Goal: Information Seeking & Learning: Learn about a topic

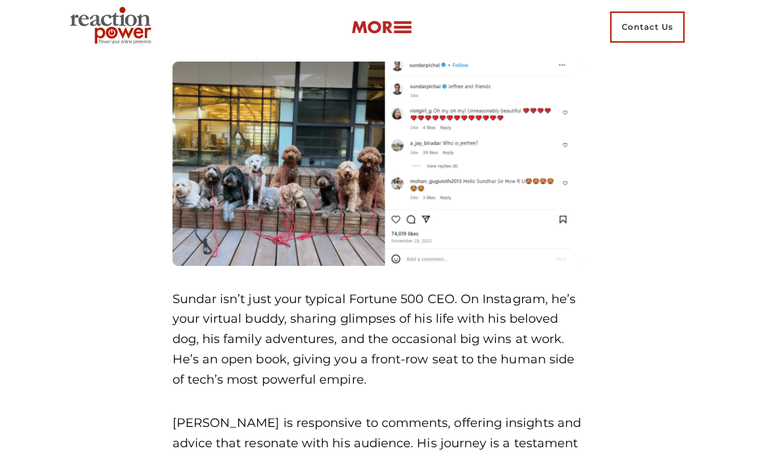
scroll to position [6618, 0]
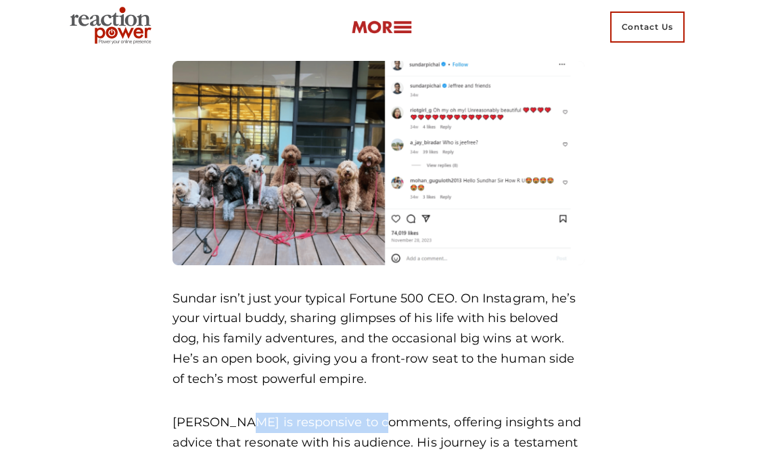
drag, startPoint x: 234, startPoint y: 322, endPoint x: 383, endPoint y: 323, distance: 148.8
click at [383, 412] on p "[PERSON_NAME] is responsive to comments, offering insights and advice that reso…" at bounding box center [378, 452] width 412 height 80
copy p "responsive to comments"
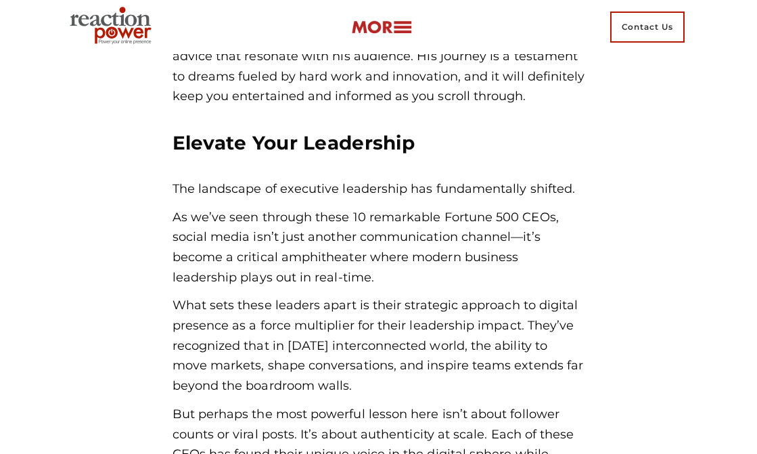
scroll to position [7025, 0]
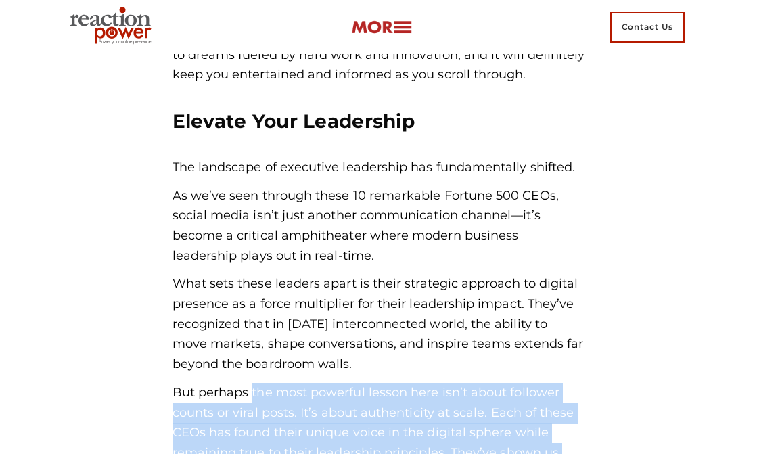
drag, startPoint x: 253, startPoint y: 291, endPoint x: 570, endPoint y: 394, distance: 333.2
click at [570, 394] on p "But perhaps the most powerful lesson here isn’t about follower counts or viral …" at bounding box center [378, 443] width 412 height 120
copy p "the most powerful lesson here isn’t about follower counts or viral posts. It’s …"
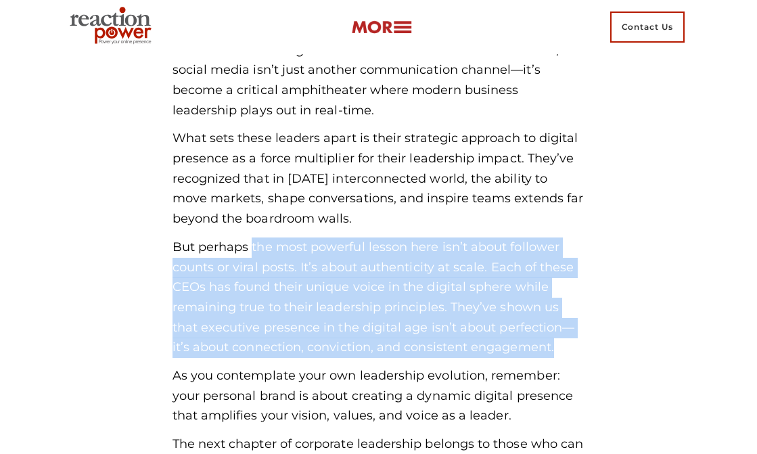
scroll to position [7172, 0]
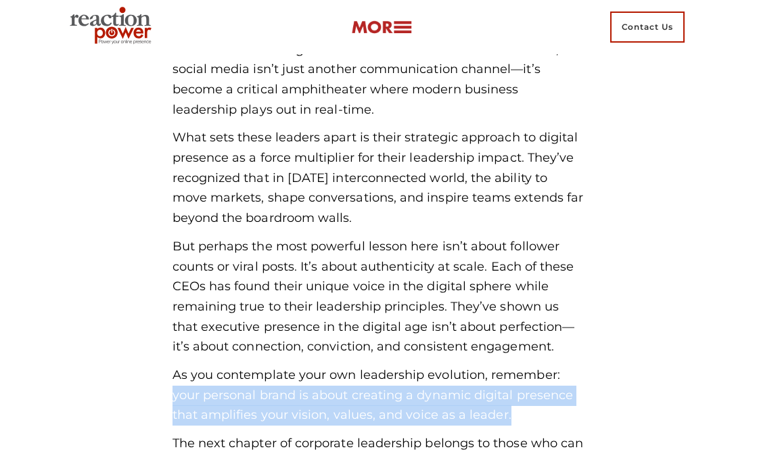
drag, startPoint x: 172, startPoint y: 298, endPoint x: 548, endPoint y: 317, distance: 376.4
click at [548, 365] on p "As you contemplate your own leadership evolution, remember: your personal brand…" at bounding box center [378, 395] width 412 height 60
copy p "your personal brand is about creating a dynamic digital presence that amplifies…"
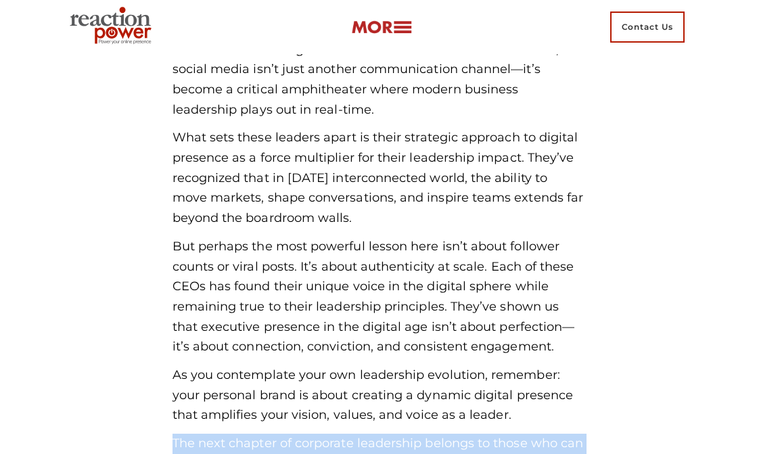
drag, startPoint x: 173, startPoint y: 341, endPoint x: 234, endPoint y: 382, distance: 73.5
drag, startPoint x: 172, startPoint y: 341, endPoint x: 263, endPoint y: 431, distance: 127.7
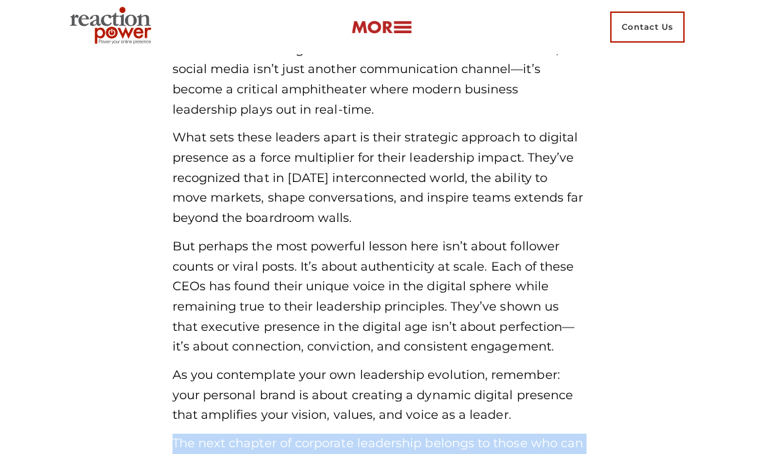
copy p "The next chapter of corporate leadership belongs to those who can seamlessly br…"
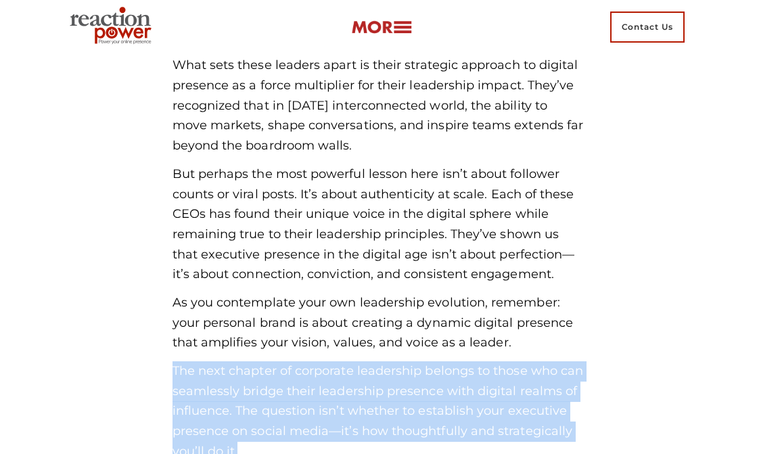
scroll to position [7245, 0]
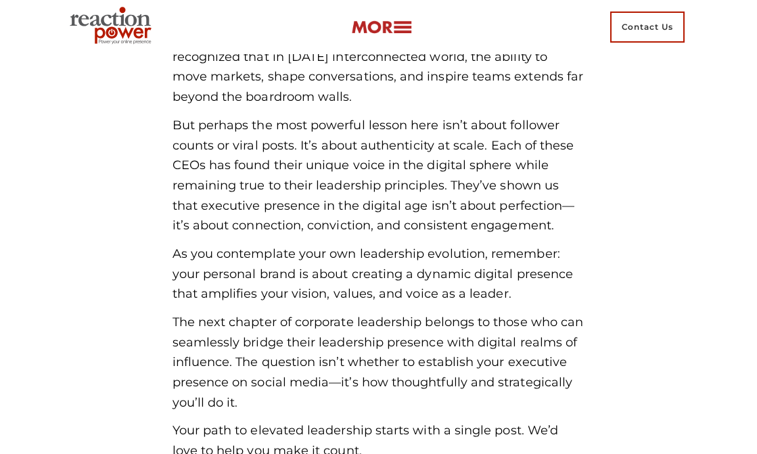
scroll to position [7303, 0]
